Goal: Task Accomplishment & Management: Use online tool/utility

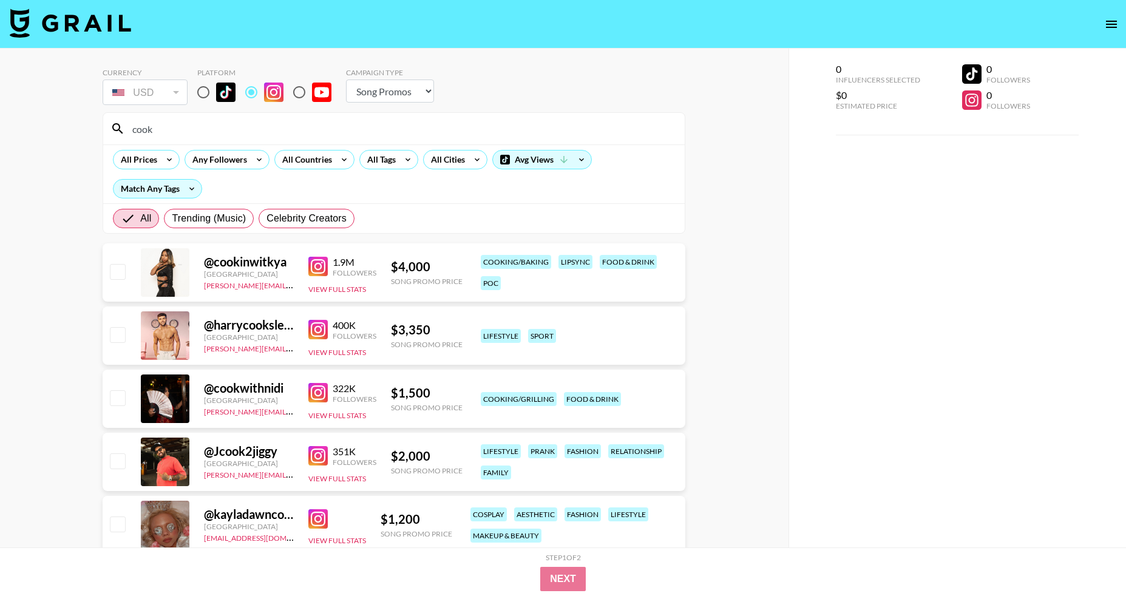
select select "Song"
click at [202, 127] on input "cook" at bounding box center [401, 128] width 552 height 19
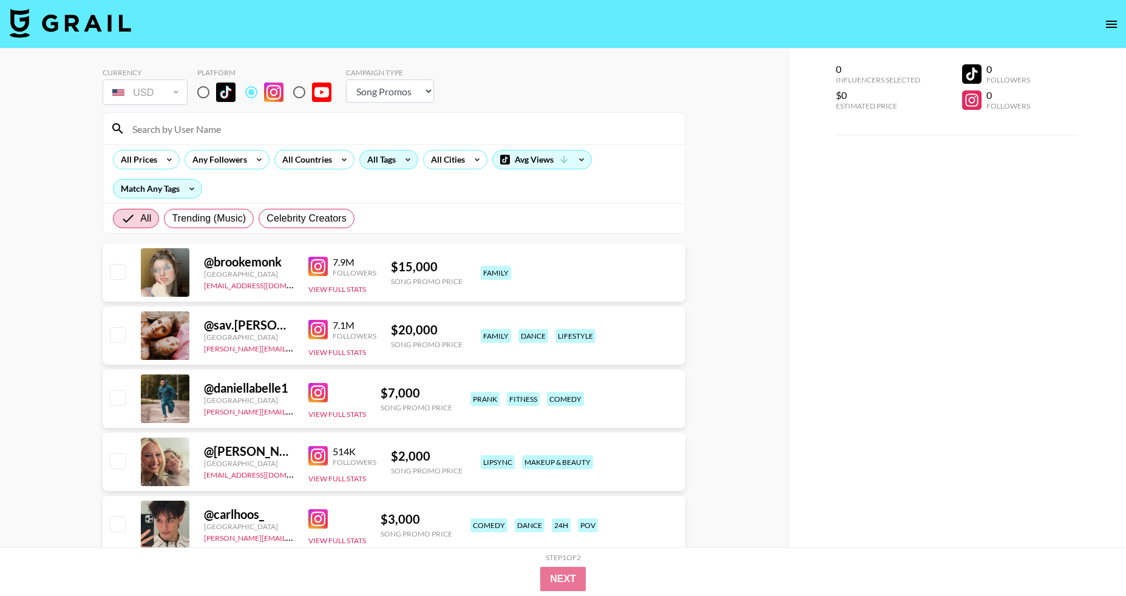
click at [373, 158] on div "All Tags" at bounding box center [379, 160] width 38 height 18
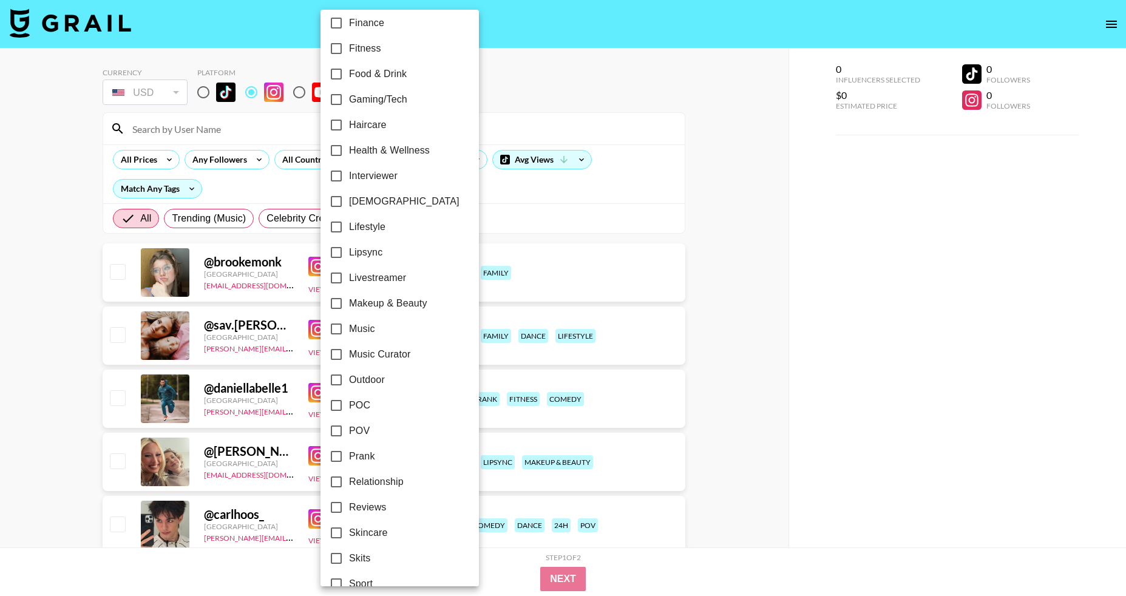
scroll to position [426, 0]
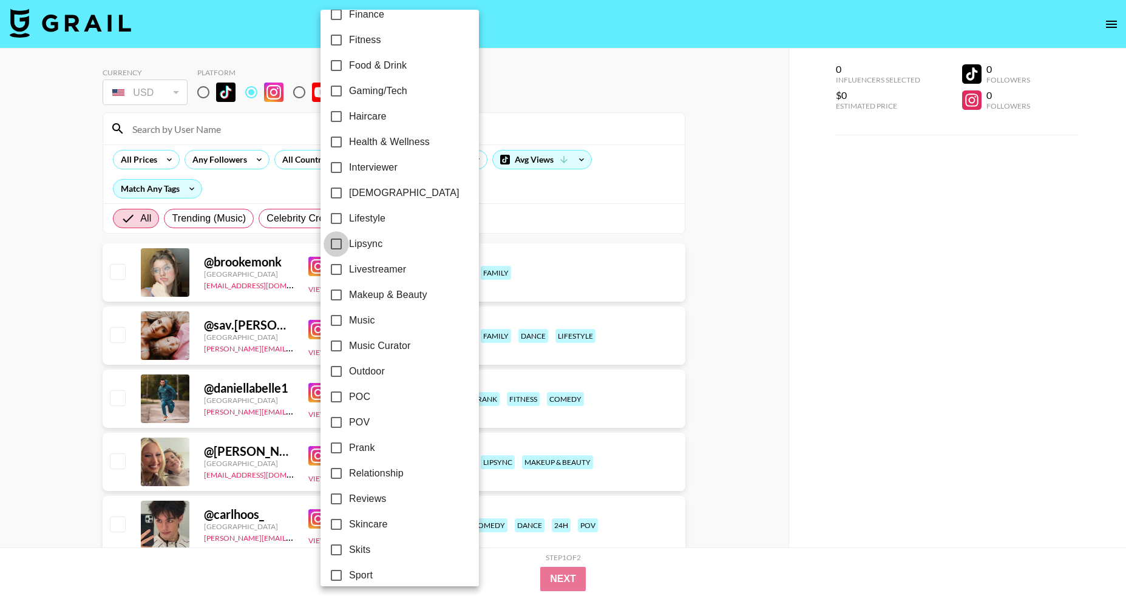
click at [342, 243] on input "Lipsync" at bounding box center [336, 243] width 25 height 25
checkbox input "true"
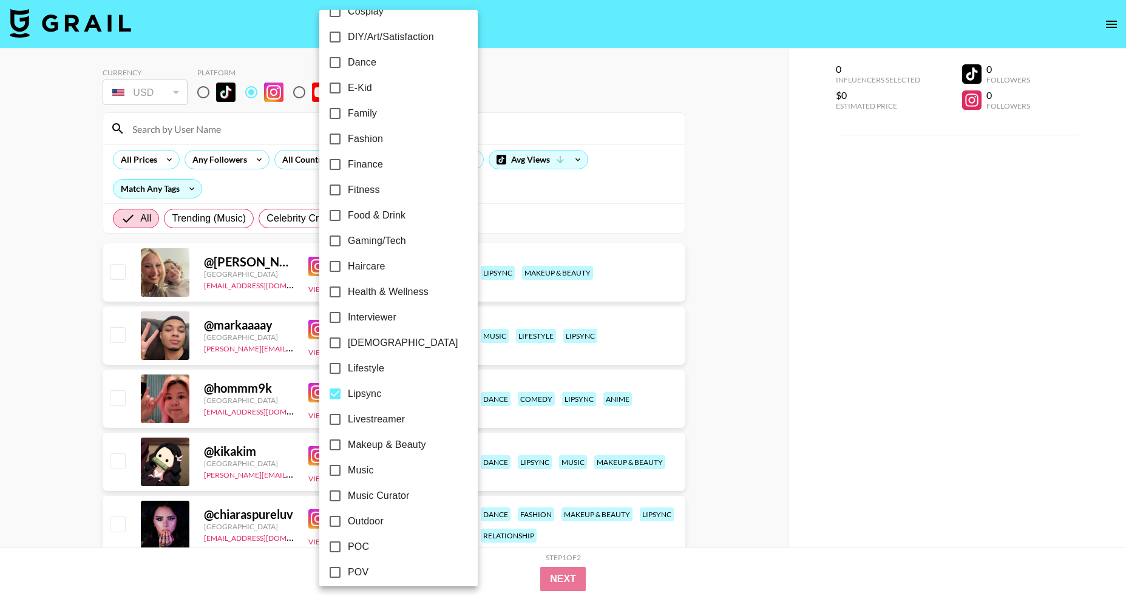
scroll to position [277, 0]
click at [337, 366] on input "Lifestyle" at bounding box center [334, 366] width 25 height 25
checkbox input "true"
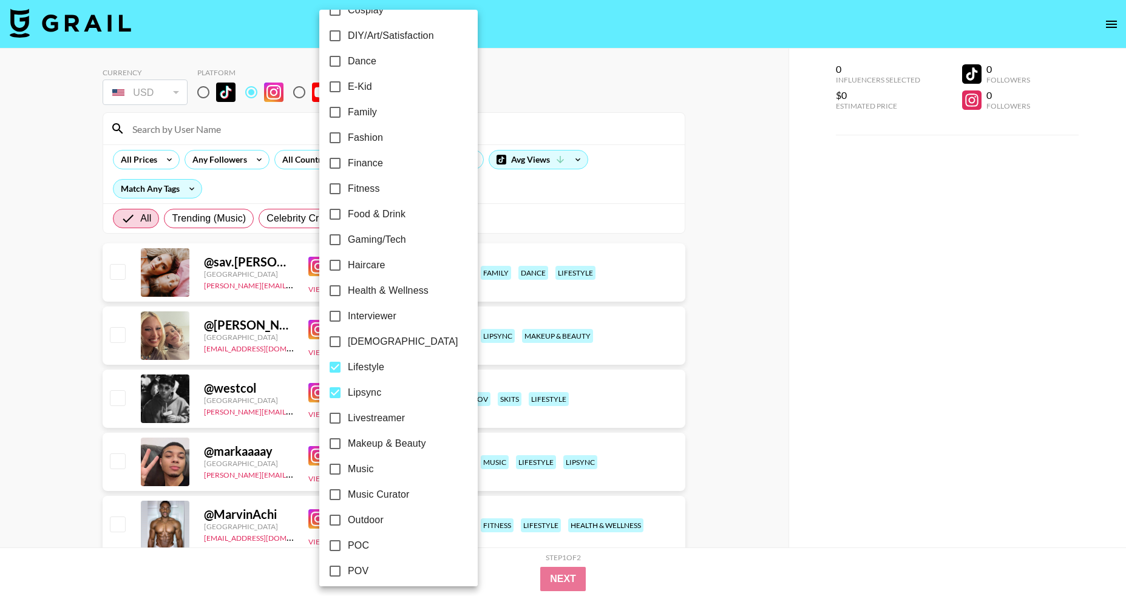
click at [467, 226] on div at bounding box center [563, 298] width 1126 height 596
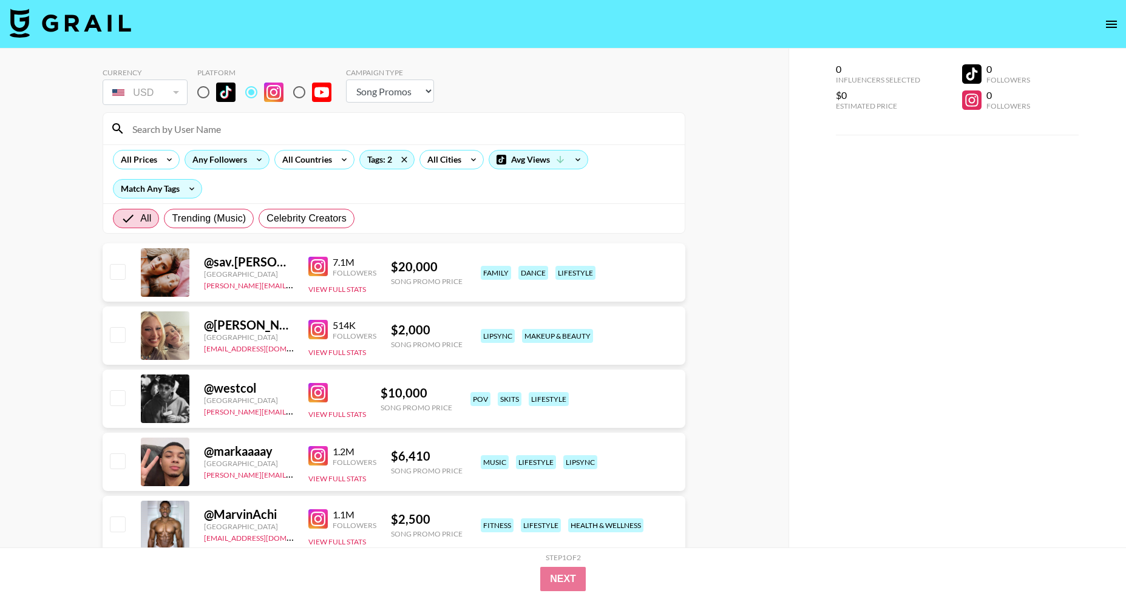
click at [239, 163] on div "Any Followers" at bounding box center [217, 160] width 64 height 18
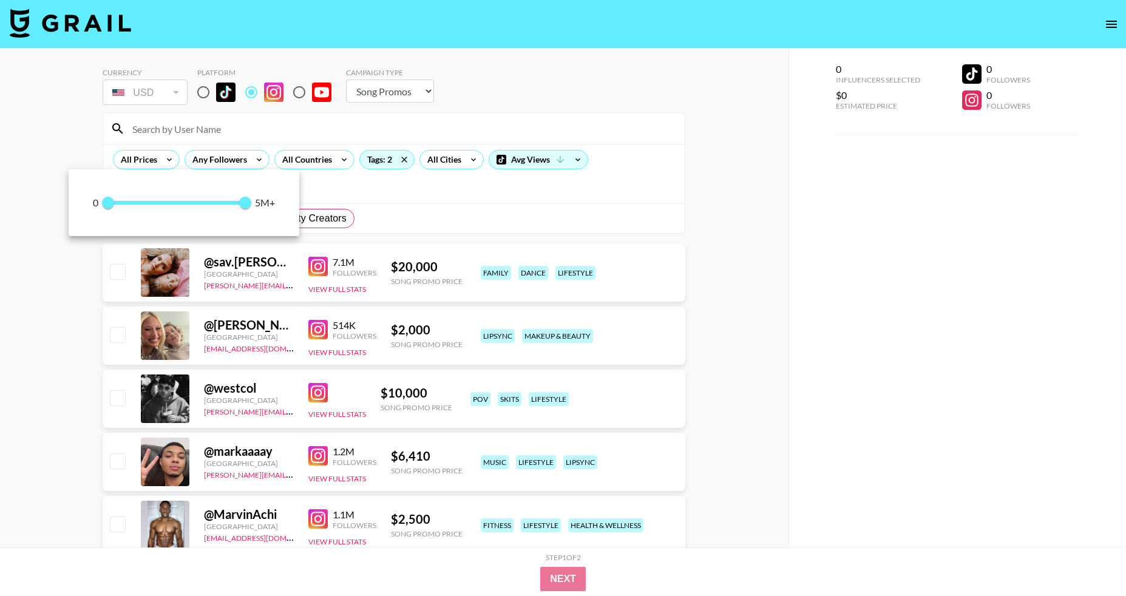
click at [146, 168] on div at bounding box center [563, 298] width 1126 height 596
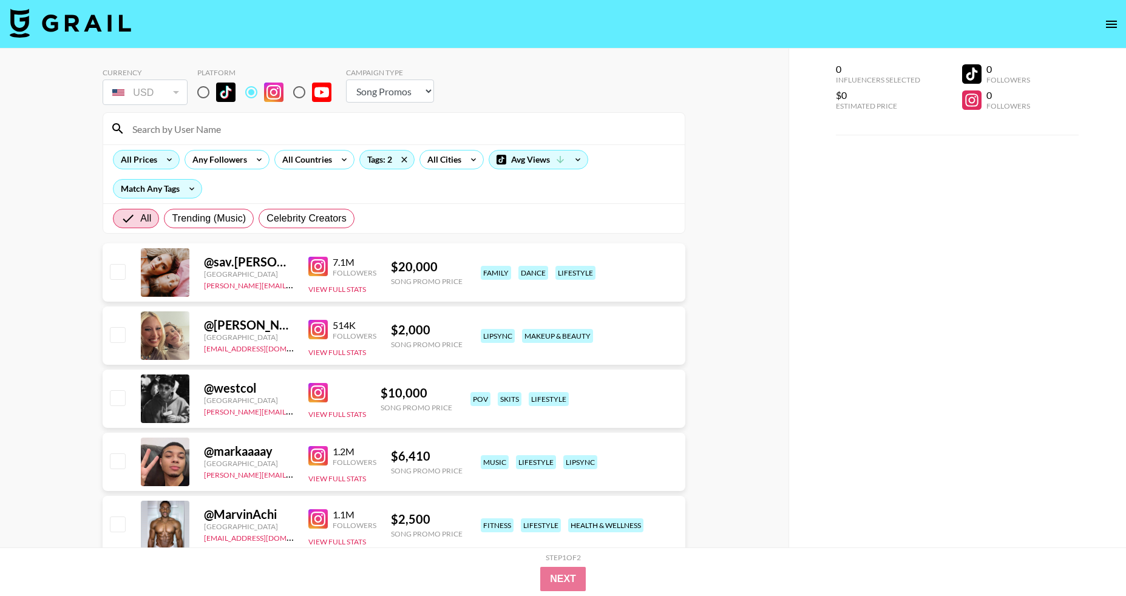
click at [146, 154] on div "All Prices" at bounding box center [137, 160] width 46 height 18
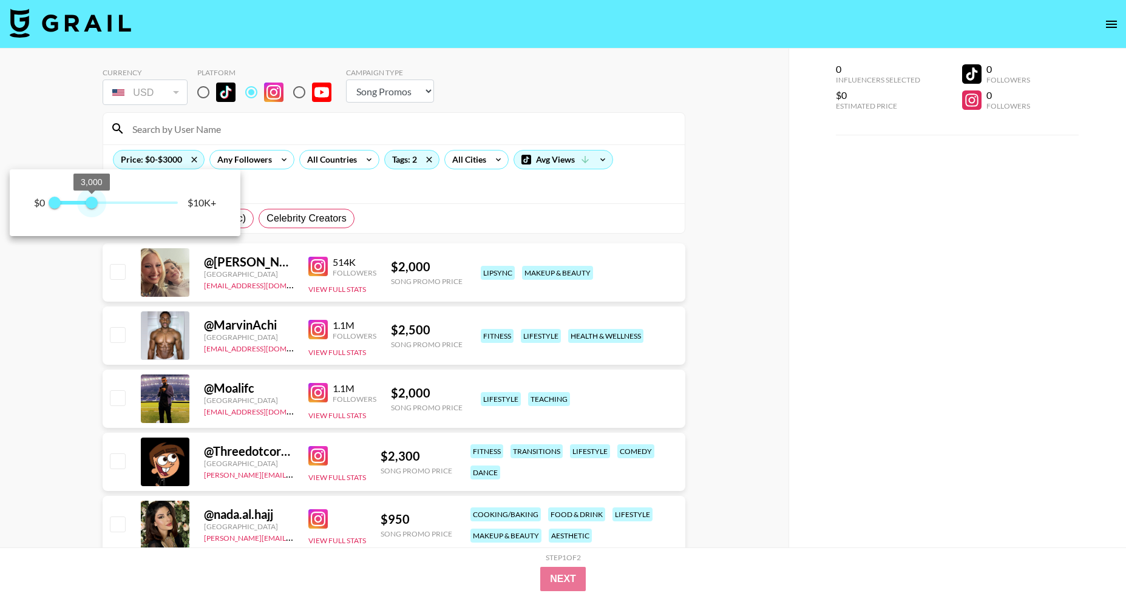
drag, startPoint x: 177, startPoint y: 198, endPoint x: 93, endPoint y: 200, distance: 83.8
click at [93, 200] on span "3,000" at bounding box center [92, 203] width 12 height 12
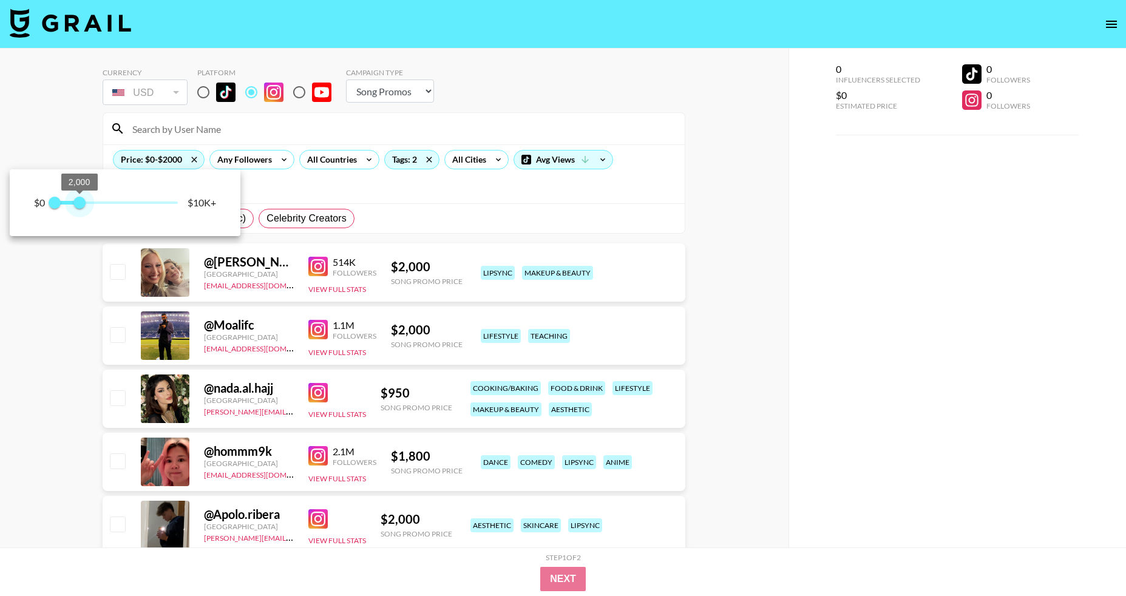
type input "1500"
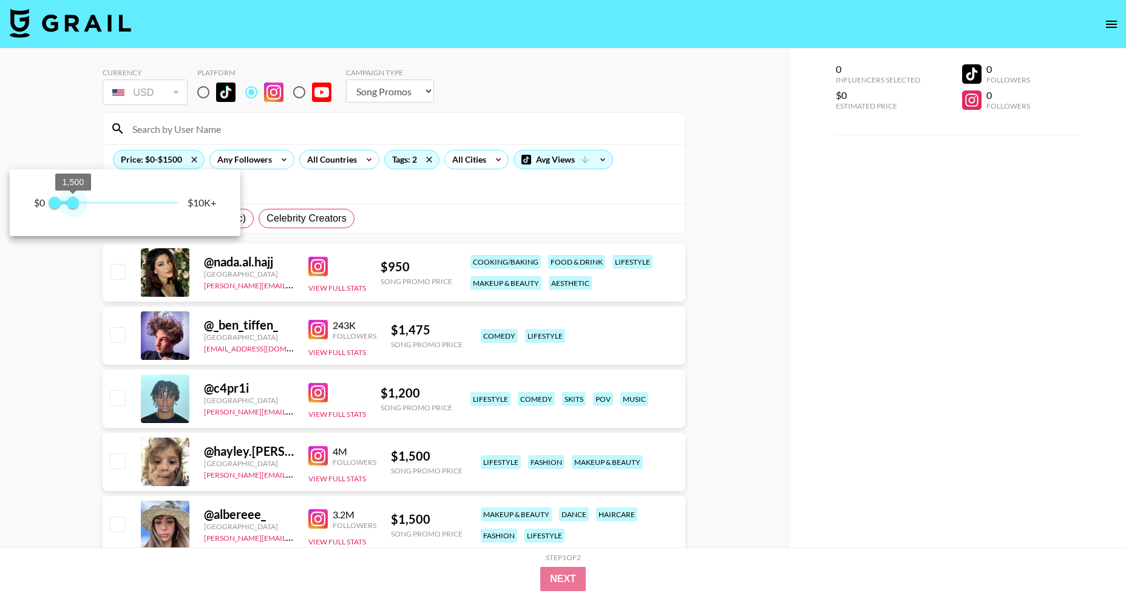
drag, startPoint x: 93, startPoint y: 200, endPoint x: 73, endPoint y: 202, distance: 19.5
click at [73, 202] on span "1,500" at bounding box center [73, 203] width 12 height 12
click at [411, 211] on div at bounding box center [563, 298] width 1126 height 596
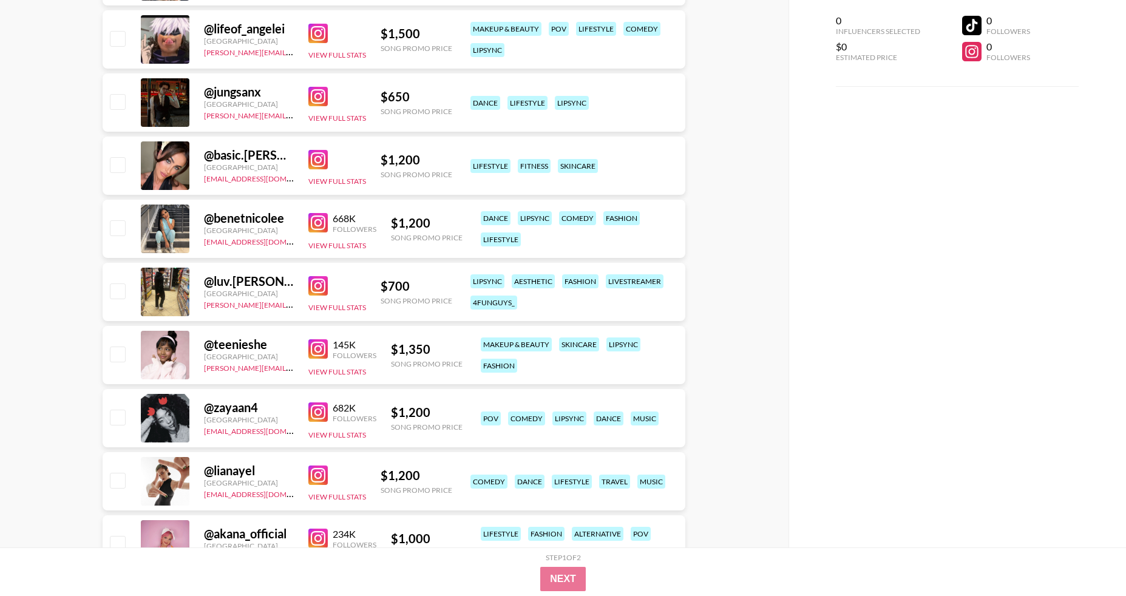
scroll to position [1192, 0]
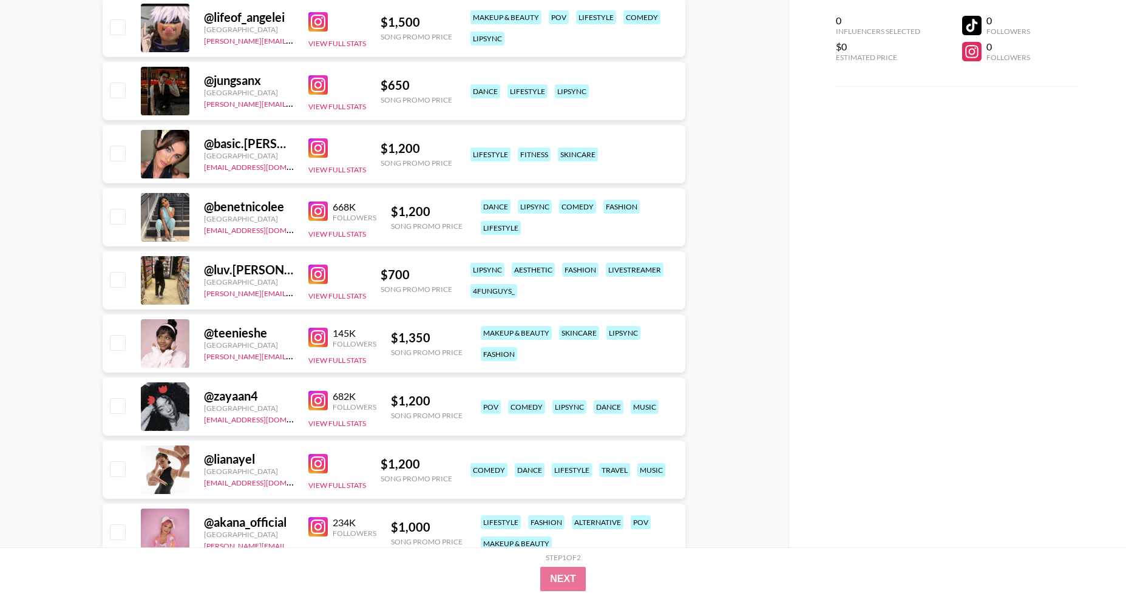
click at [316, 209] on img at bounding box center [317, 211] width 19 height 19
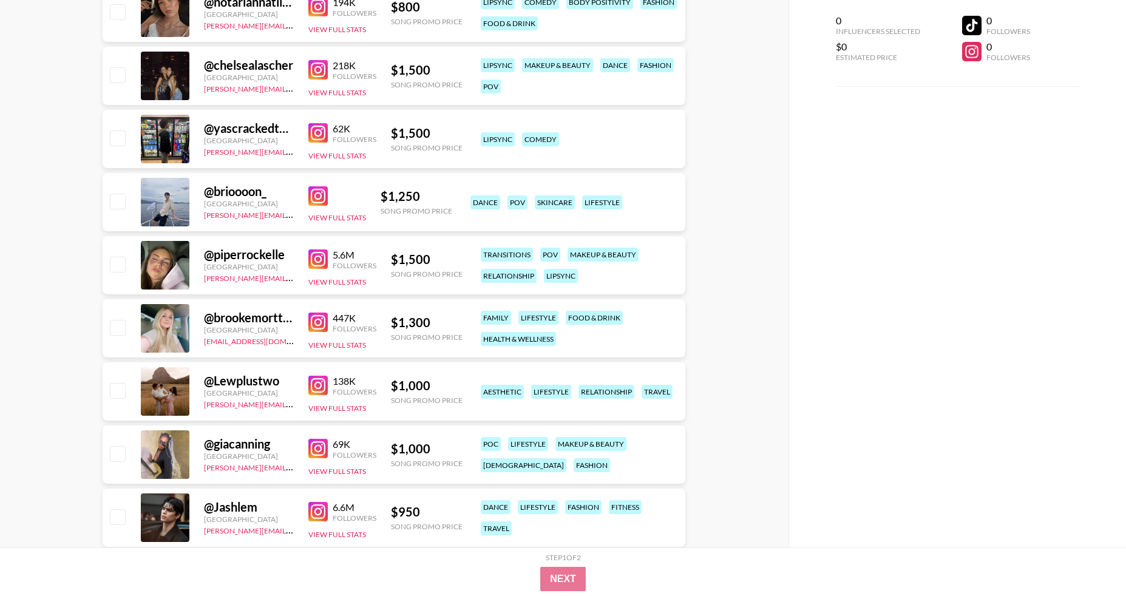
scroll to position [1966, 0]
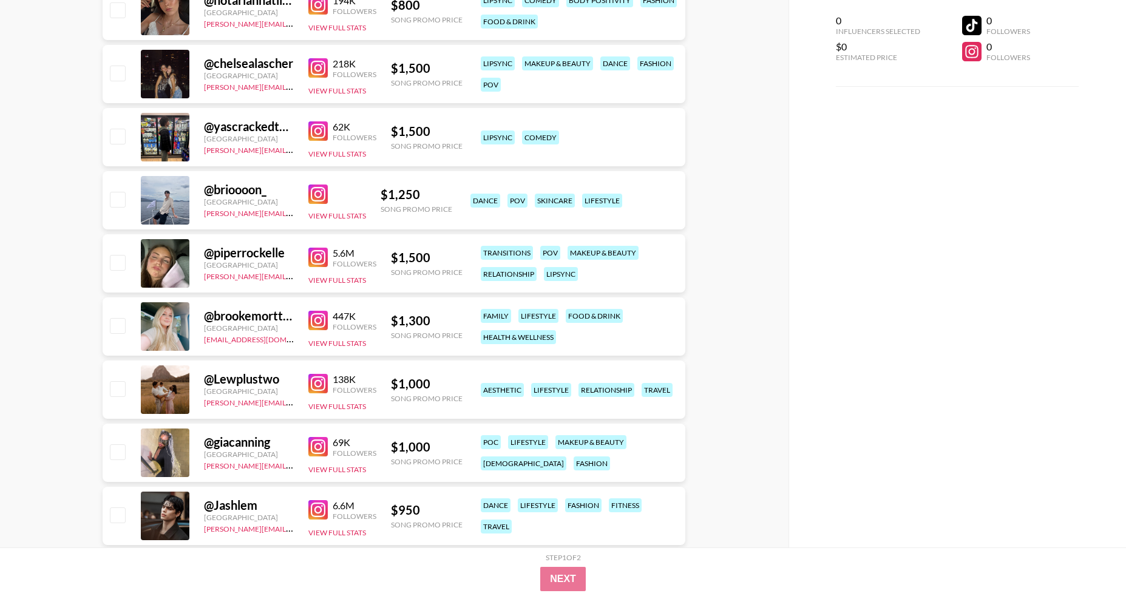
click at [312, 319] on img at bounding box center [317, 320] width 19 height 19
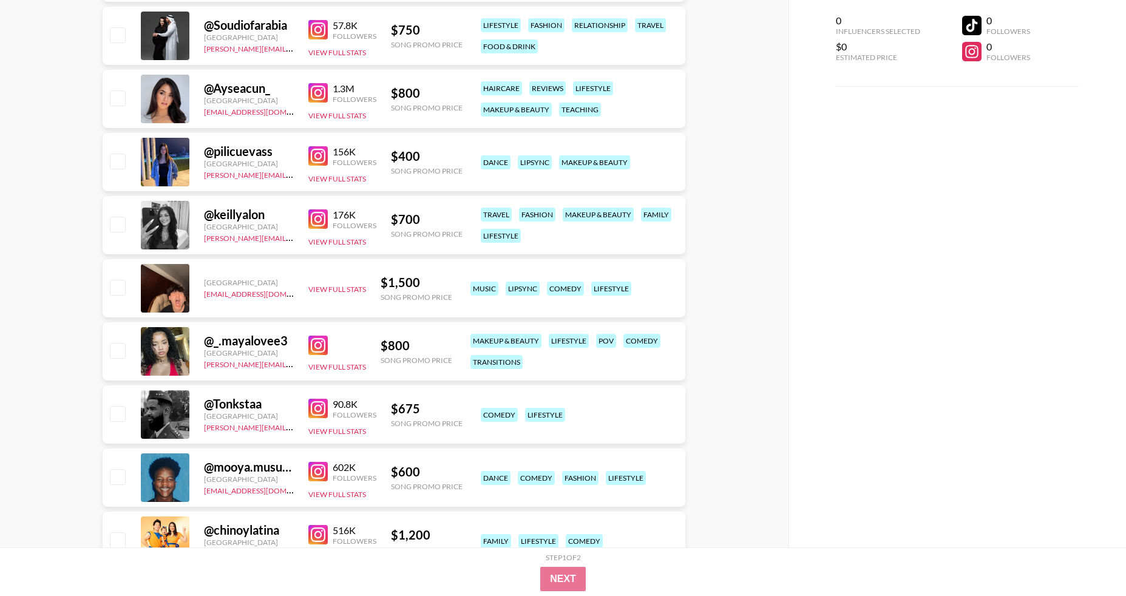
scroll to position [2826, 0]
click at [326, 338] on img at bounding box center [317, 344] width 19 height 19
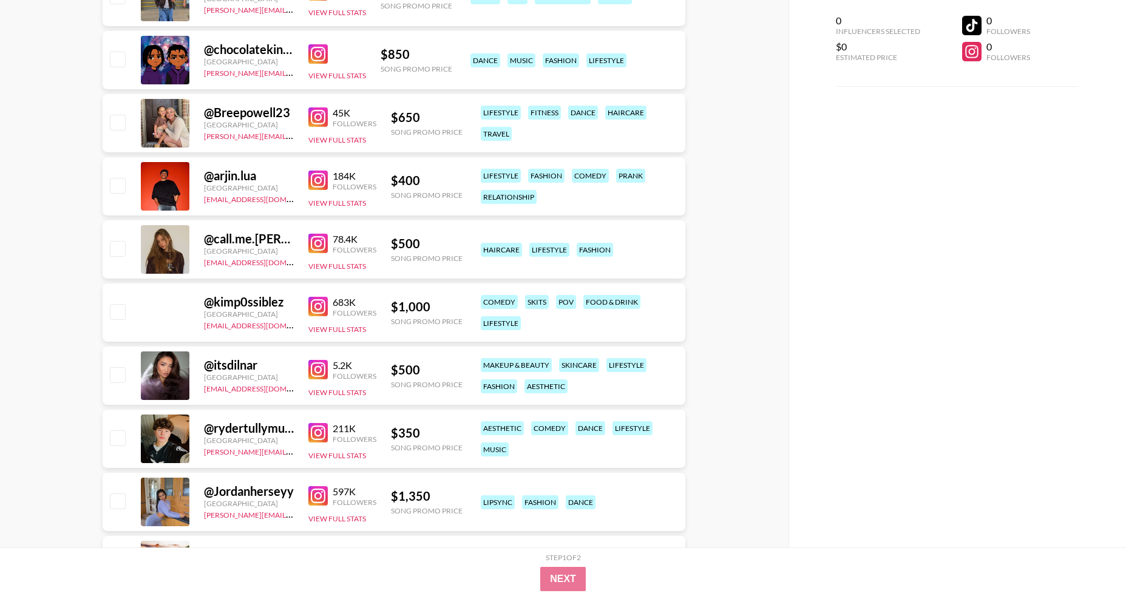
scroll to position [4190, 0]
click at [319, 496] on img at bounding box center [317, 495] width 19 height 19
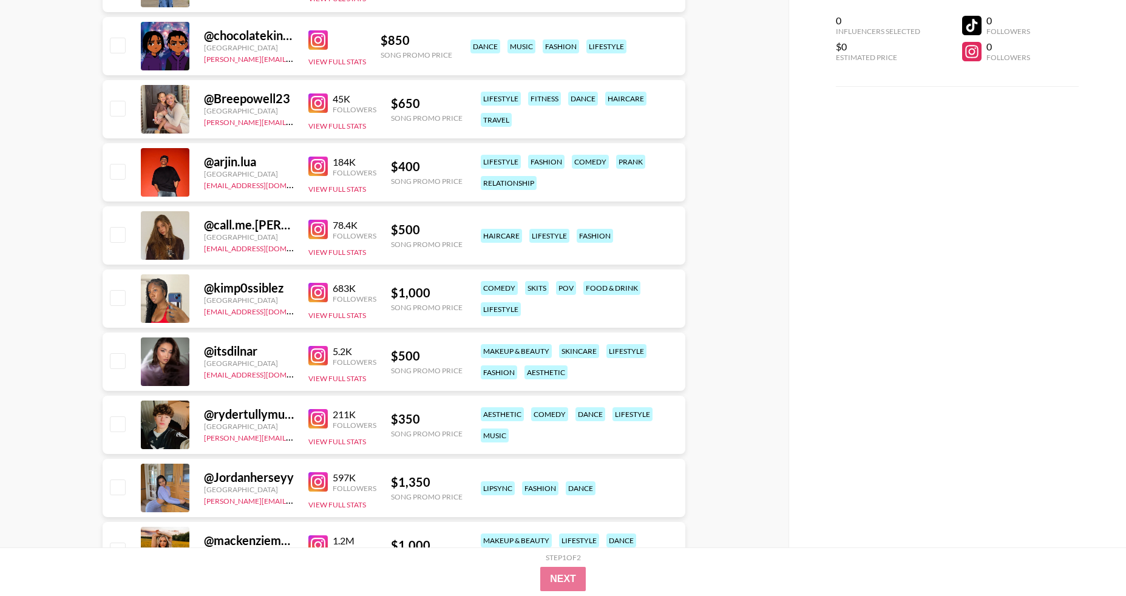
scroll to position [4300, 0]
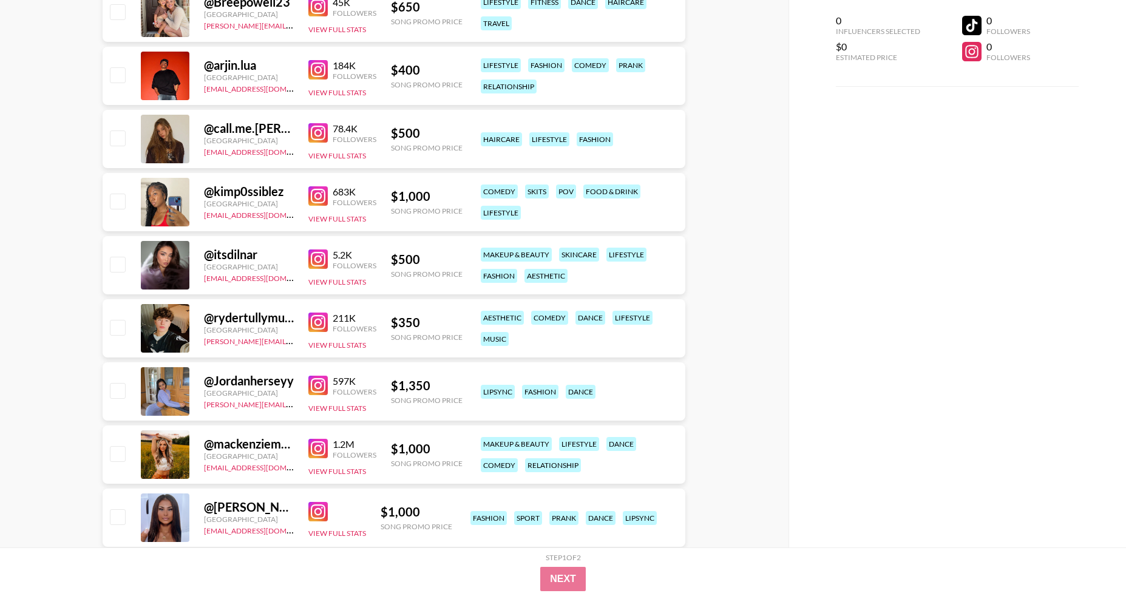
click at [324, 382] on img at bounding box center [317, 385] width 19 height 19
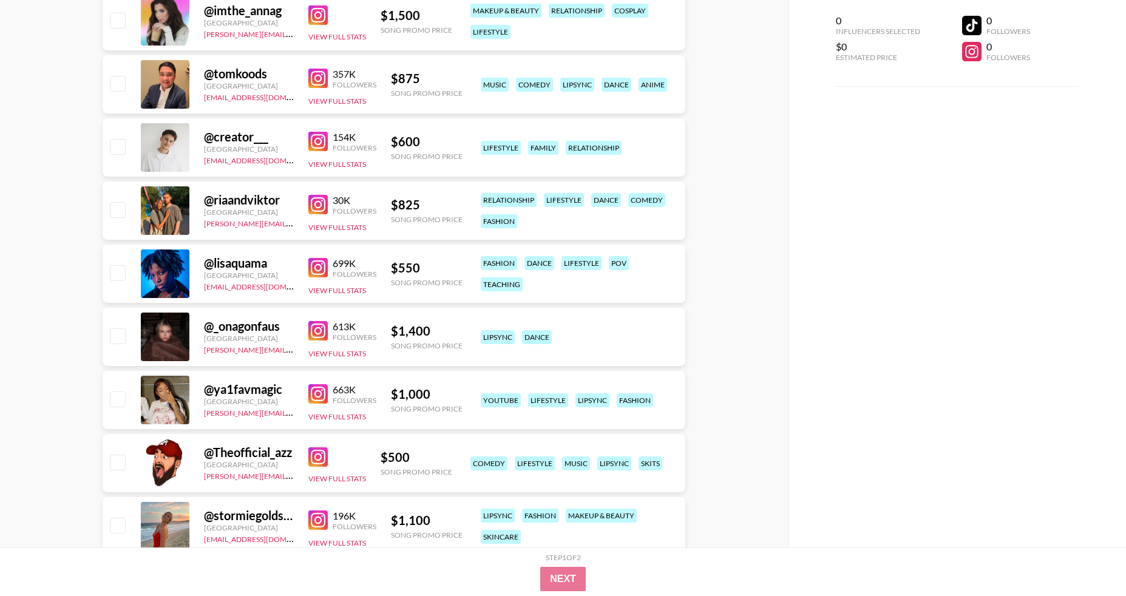
scroll to position [6313, 0]
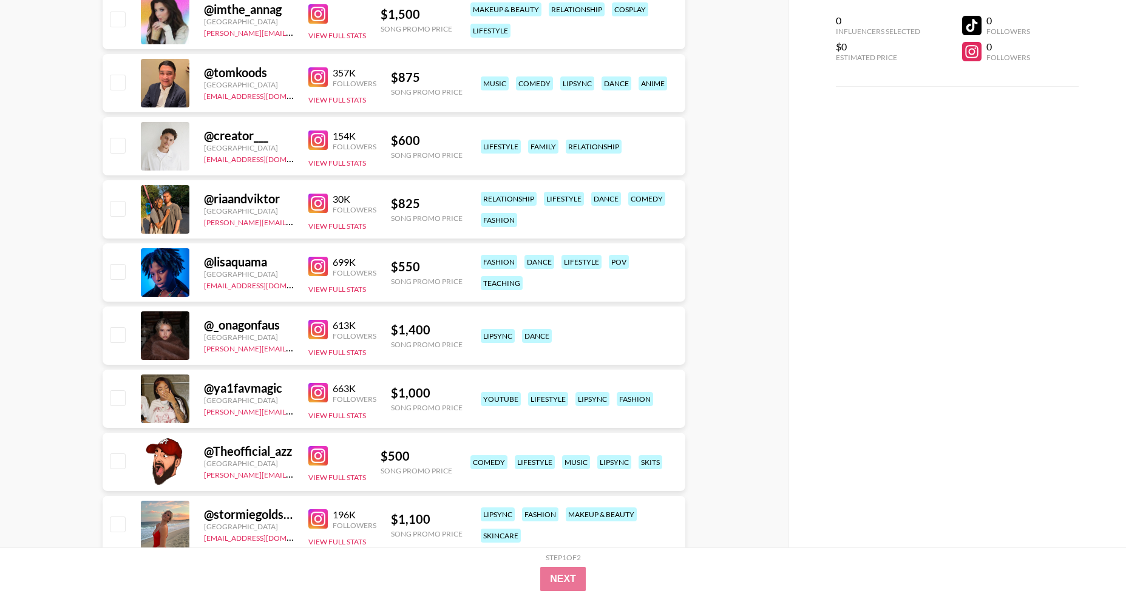
click at [317, 393] on img at bounding box center [317, 392] width 19 height 19
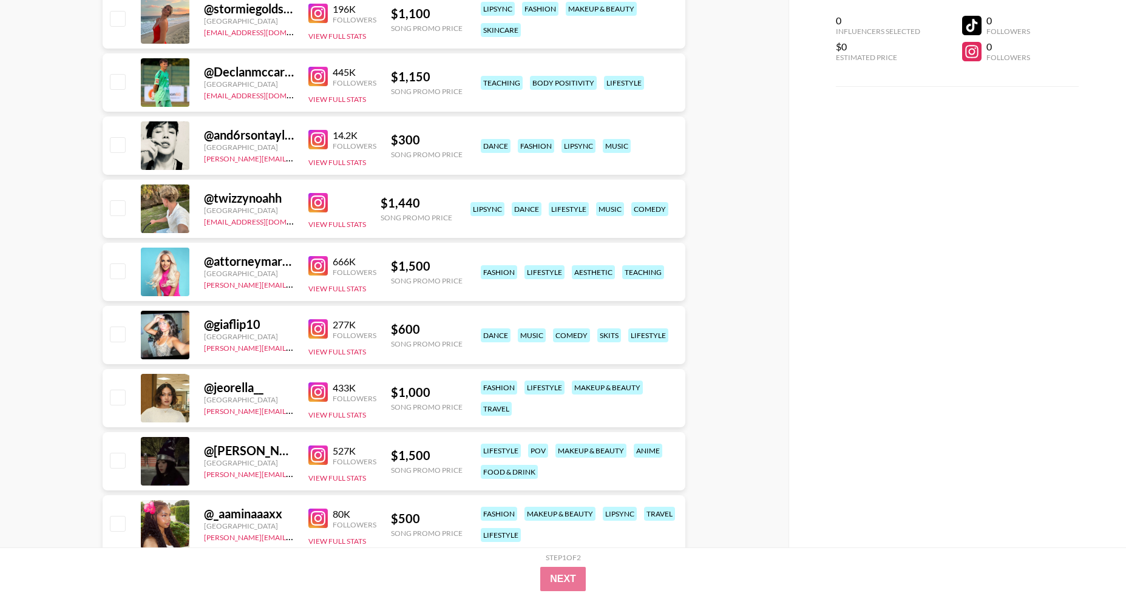
scroll to position [6821, 0]
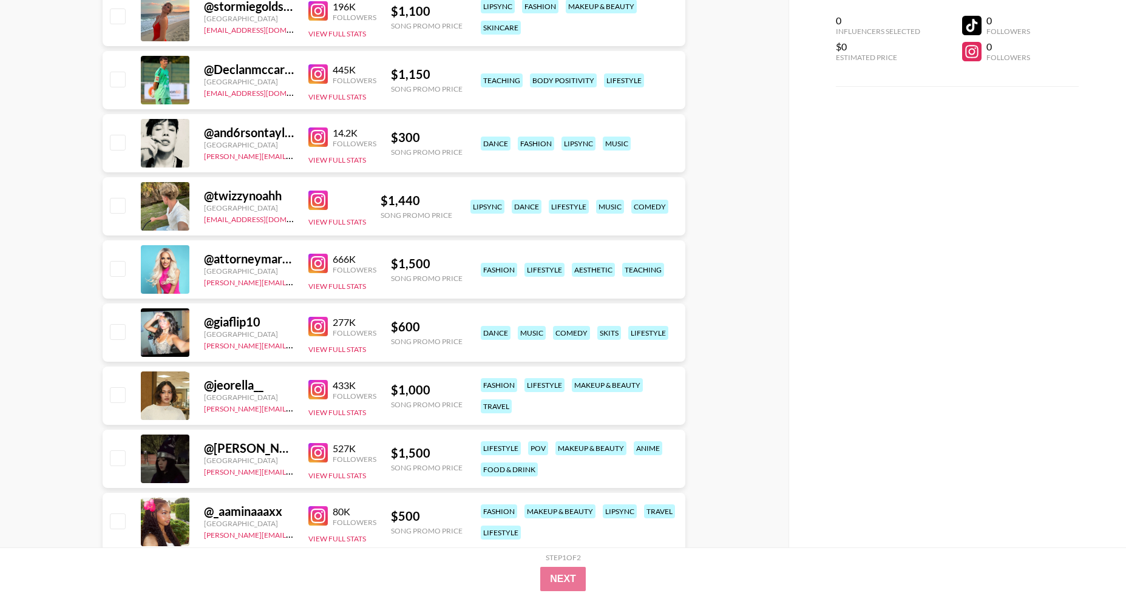
click at [310, 390] on img at bounding box center [317, 389] width 19 height 19
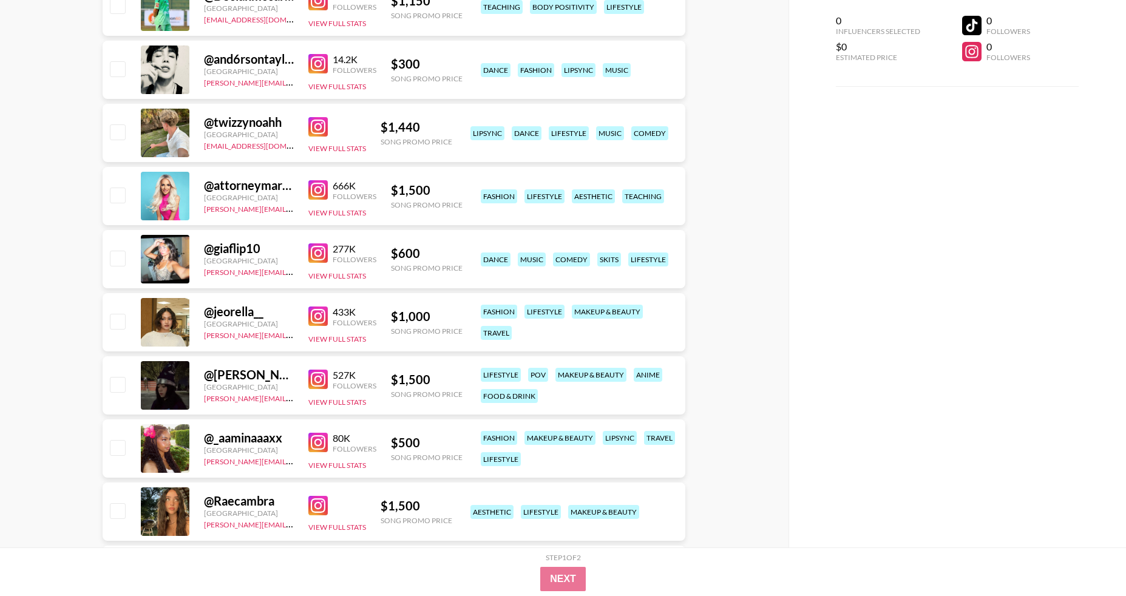
scroll to position [6926, 0]
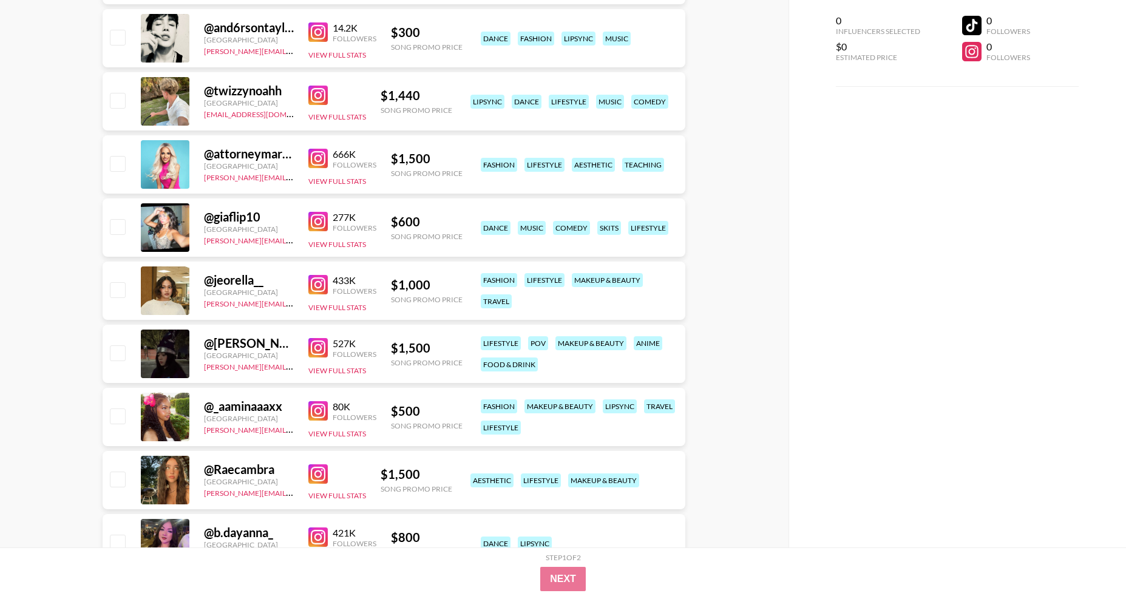
click at [252, 474] on div "@ Raecambra" at bounding box center [249, 469] width 90 height 15
click at [163, 486] on div at bounding box center [165, 480] width 49 height 49
click at [243, 469] on div "@ Raecambra" at bounding box center [249, 469] width 90 height 15
click at [242, 467] on div "@ Raecambra" at bounding box center [249, 469] width 90 height 15
click at [314, 475] on img at bounding box center [317, 473] width 19 height 19
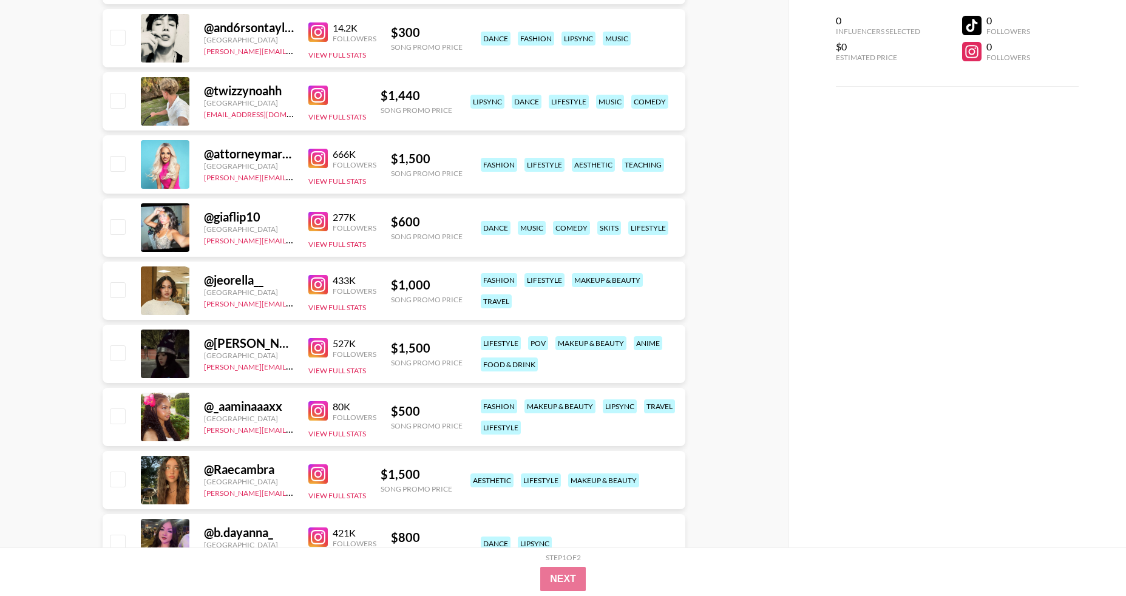
scroll to position [7053, 0]
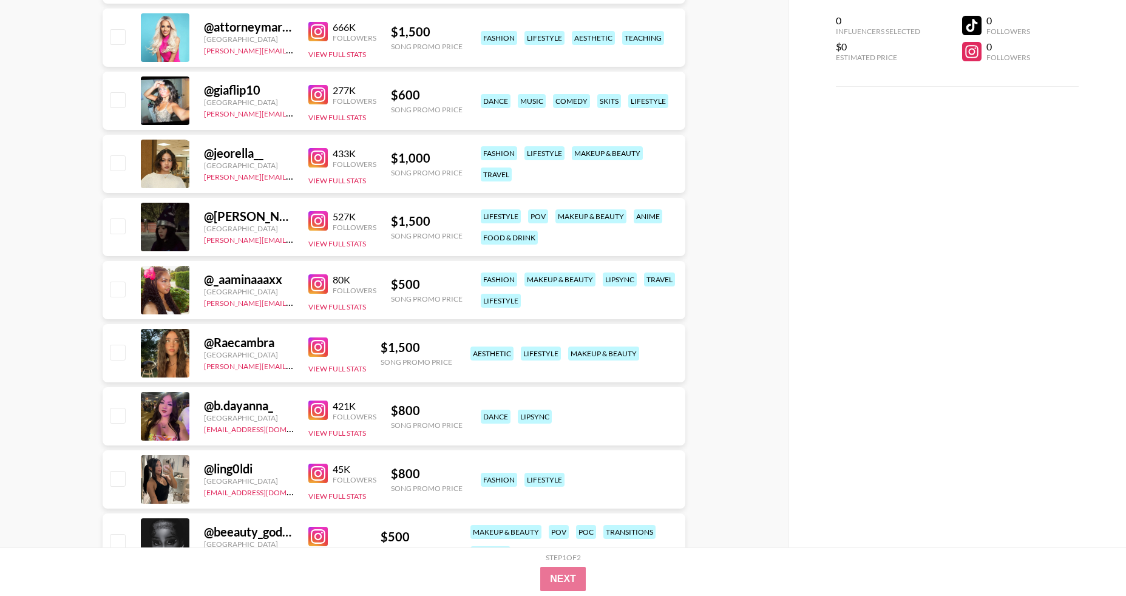
click at [312, 469] on img at bounding box center [317, 473] width 19 height 19
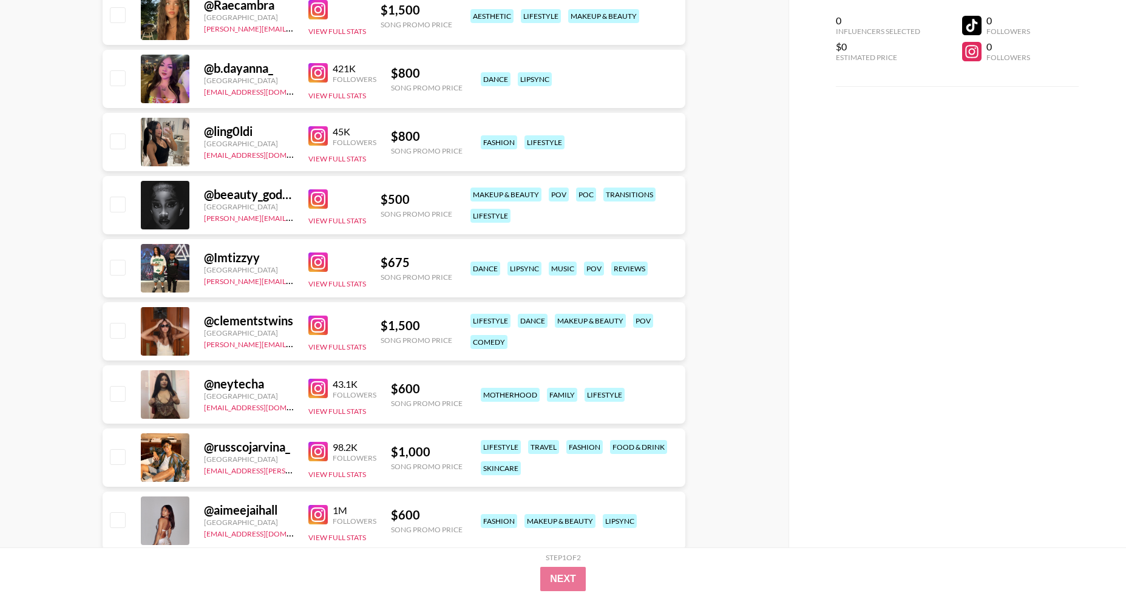
scroll to position [7403, 0]
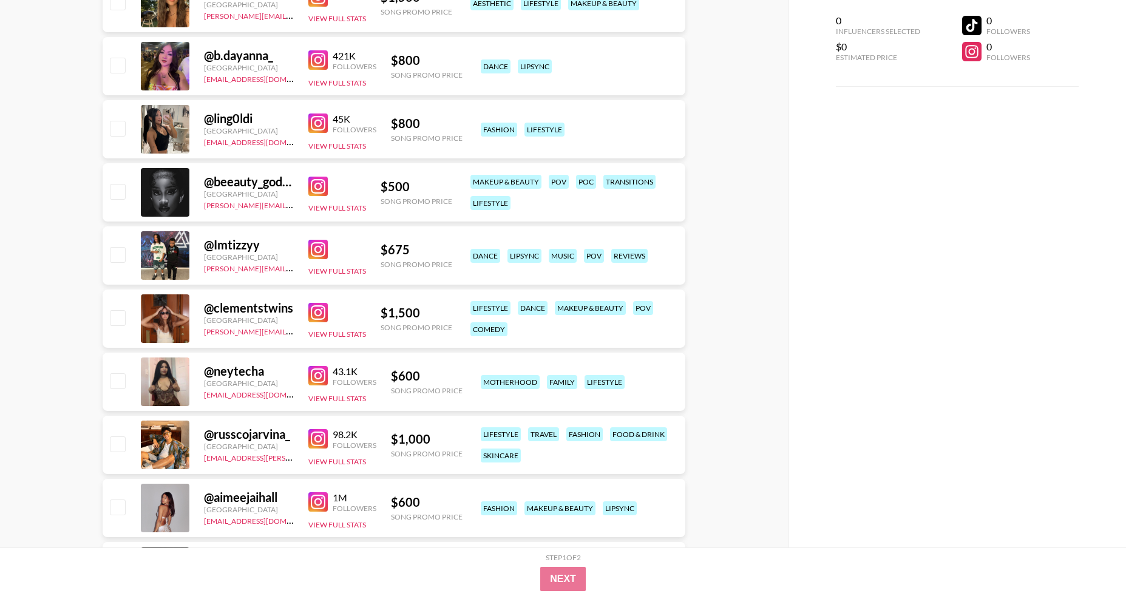
click at [317, 371] on img at bounding box center [317, 375] width 19 height 19
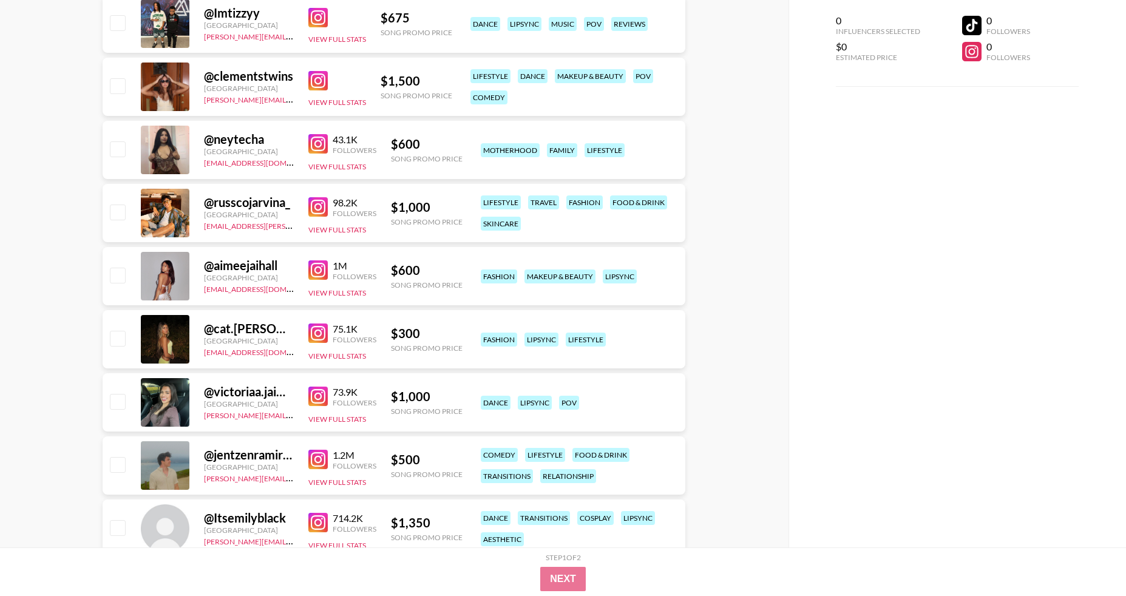
scroll to position [7651, 0]
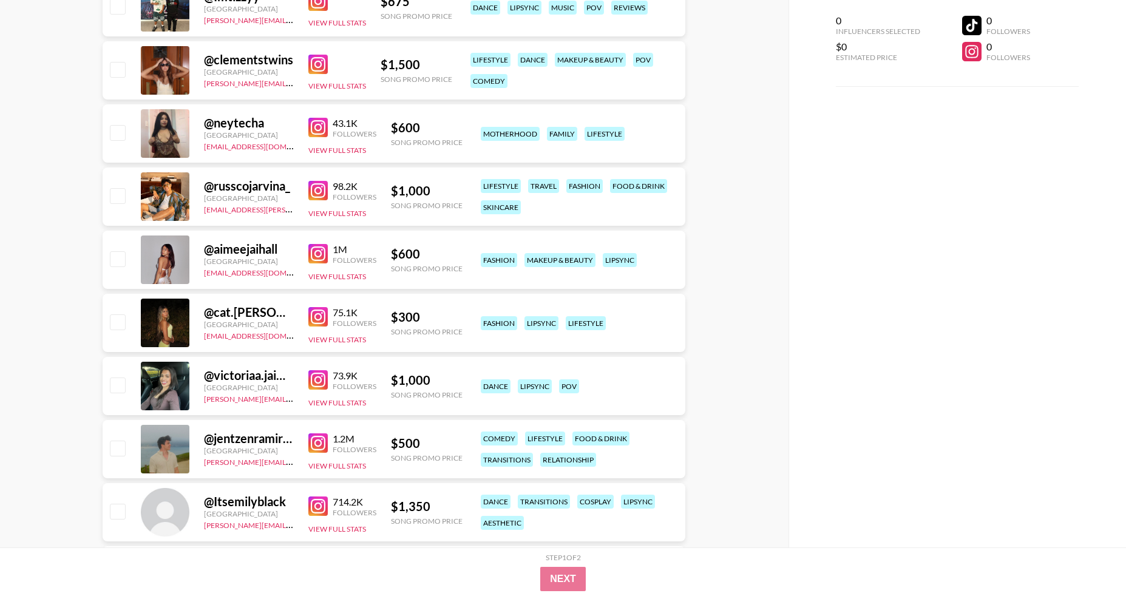
click at [314, 381] on img at bounding box center [317, 379] width 19 height 19
